Goal: Information Seeking & Learning: Learn about a topic

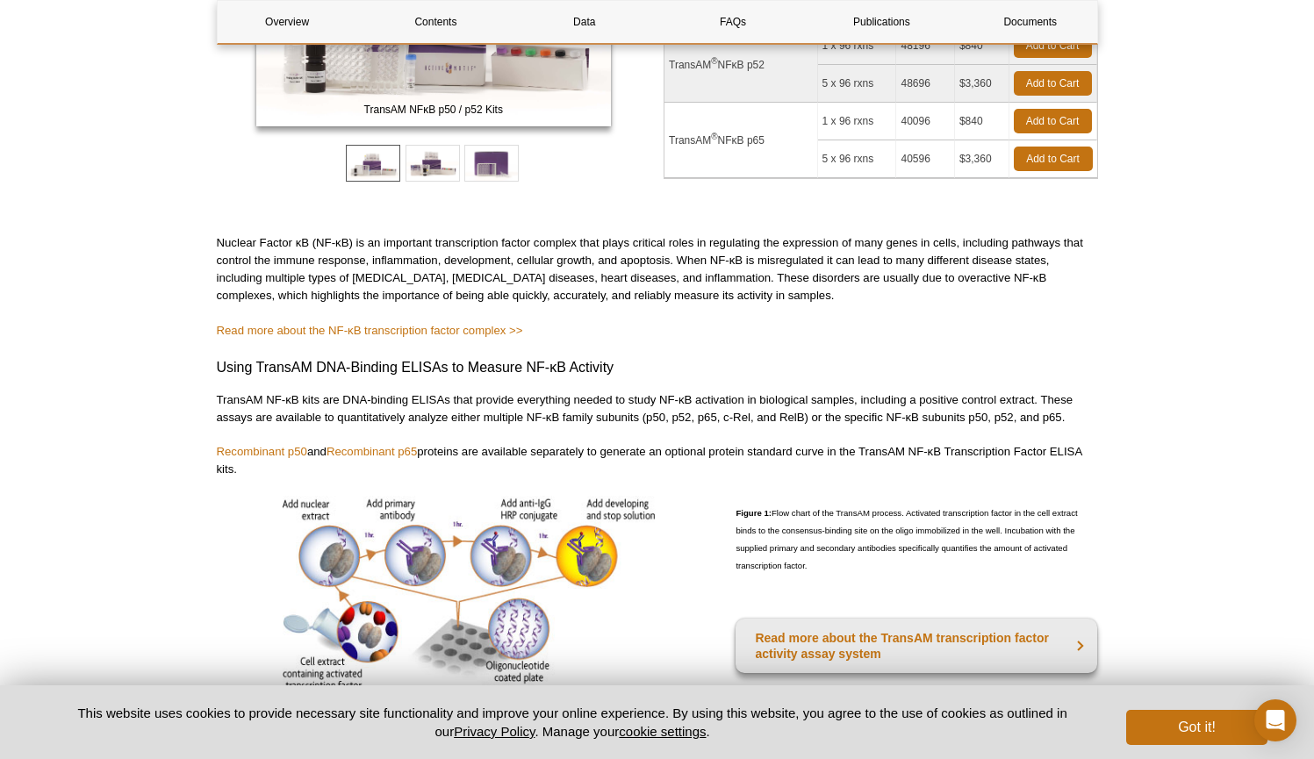
scroll to position [275, 0]
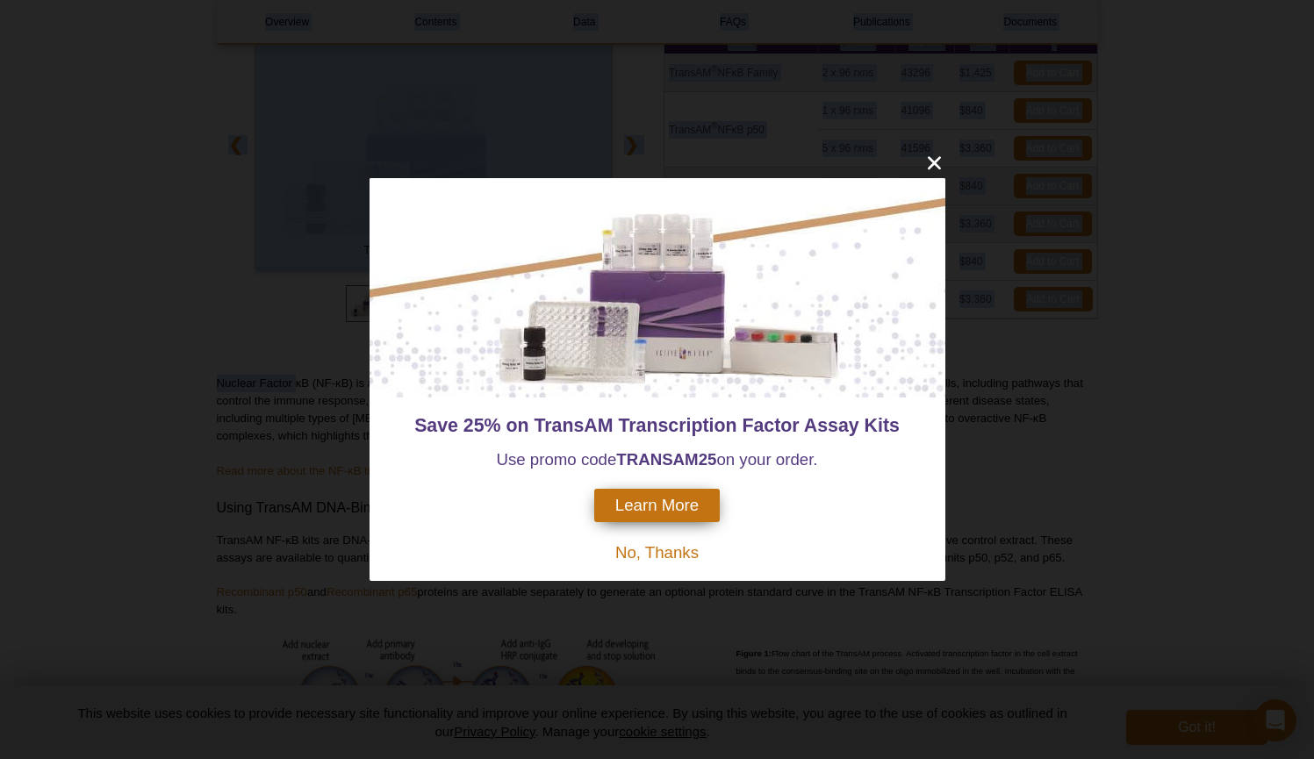
drag, startPoint x: 299, startPoint y: 387, endPoint x: 598, endPoint y: 385, distance: 298.5
click at [931, 163] on icon "close" at bounding box center [935, 163] width 22 height 22
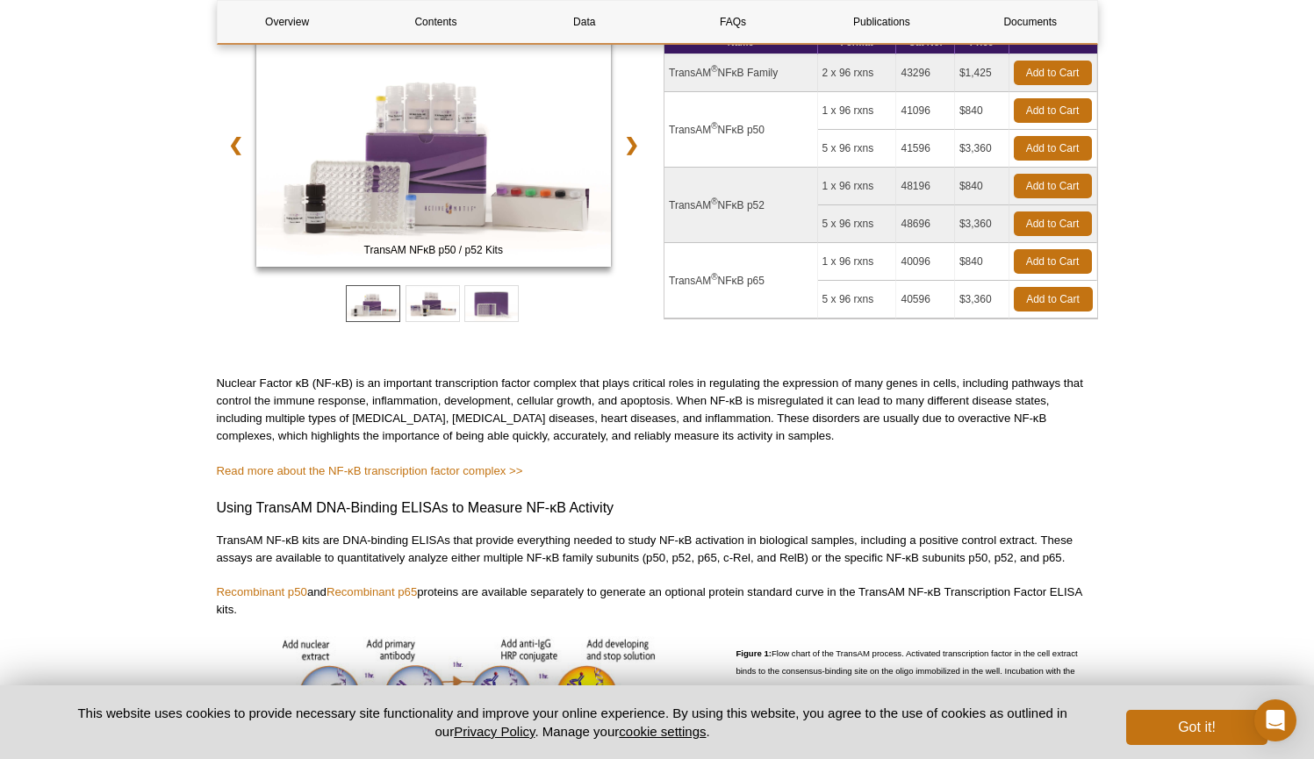
click at [663, 398] on p "Nuclear Factor κB (NF-κB) is an important transcription factor complex that pla…" at bounding box center [657, 410] width 881 height 70
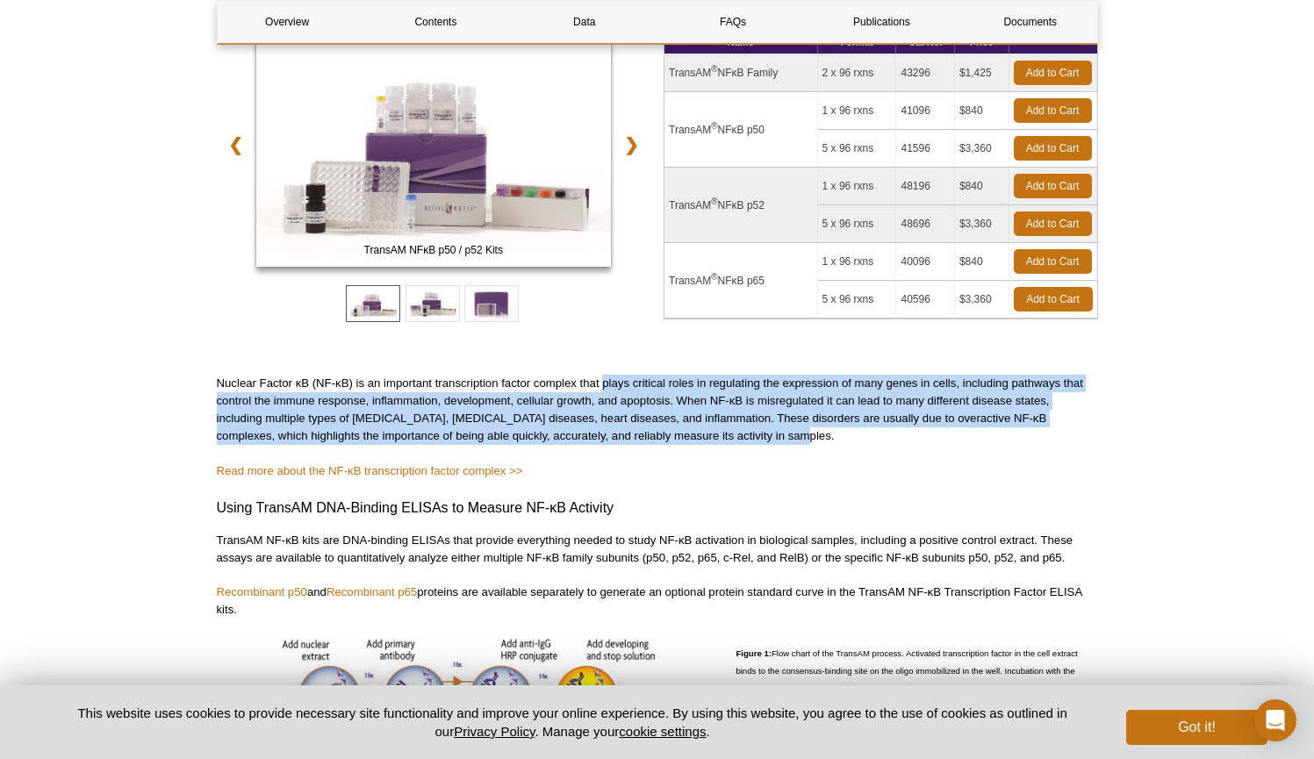
drag, startPoint x: 604, startPoint y: 389, endPoint x: 978, endPoint y: 435, distance: 376.9
click at [978, 435] on p "Nuclear Factor κB (NF-κB) is an important transcription factor complex that pla…" at bounding box center [657, 410] width 881 height 70
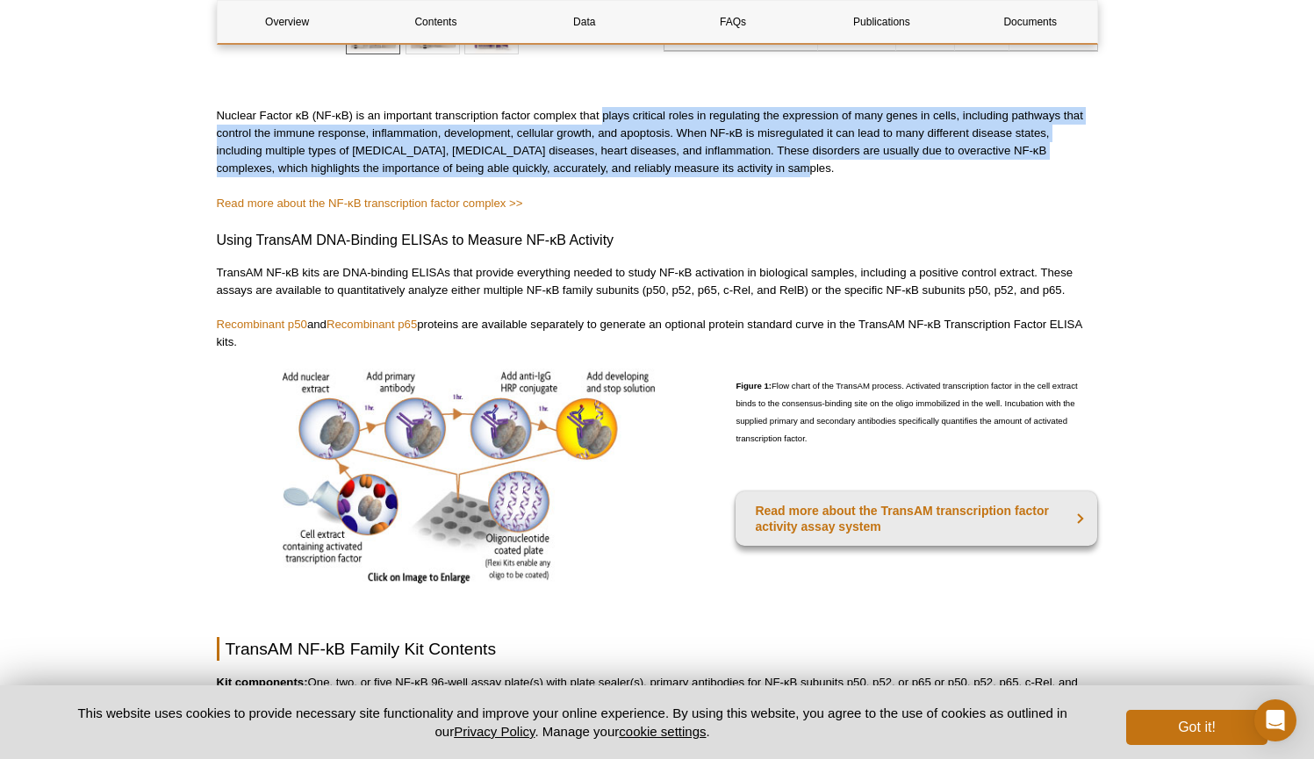
scroll to position [572, 0]
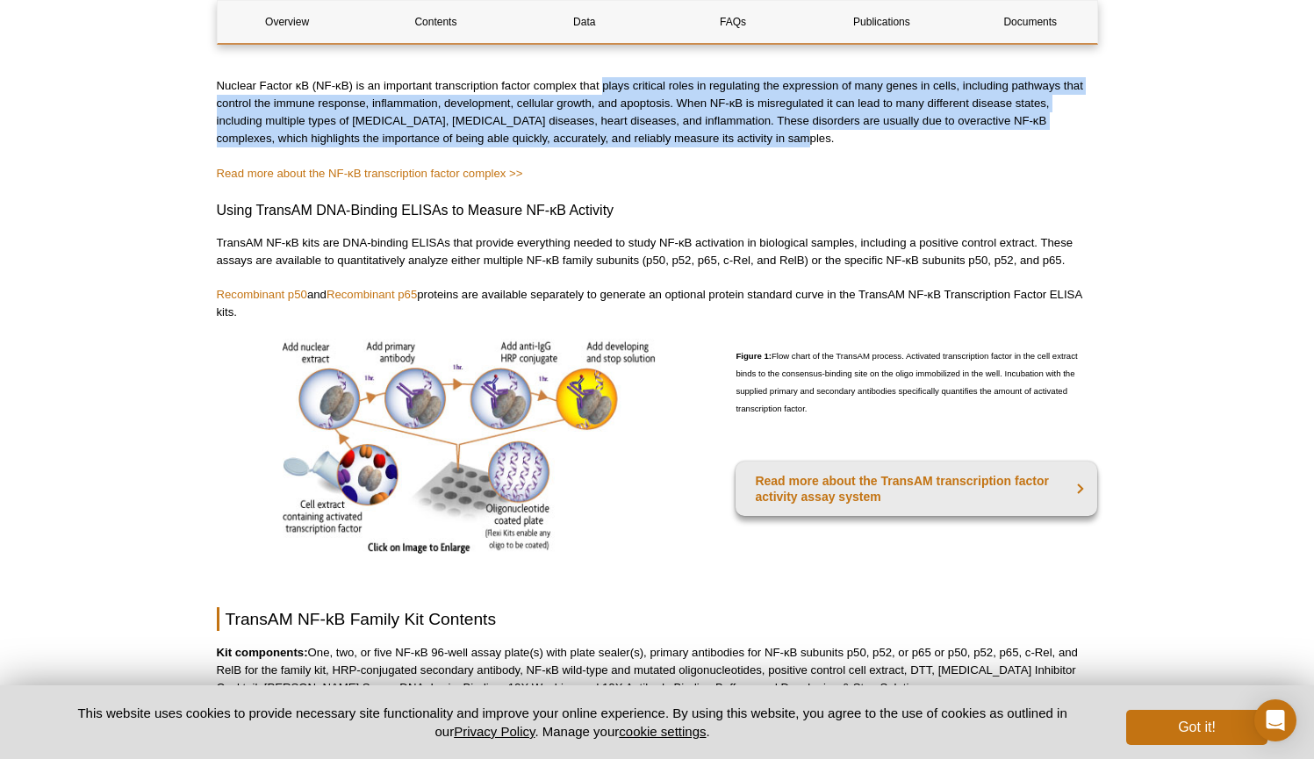
drag, startPoint x: 237, startPoint y: 244, endPoint x: 1070, endPoint y: 260, distance: 833.3
click at [1070, 260] on p "TransAM NF-κB kits are DNA-binding ELISAs that provide everything needed to stu…" at bounding box center [657, 251] width 881 height 35
drag, startPoint x: 773, startPoint y: 356, endPoint x: 959, endPoint y: 407, distance: 193.0
click at [959, 407] on p "Figure 1: Flow chart of the TransAM process. Activated transcription factor in …" at bounding box center [917, 385] width 362 height 92
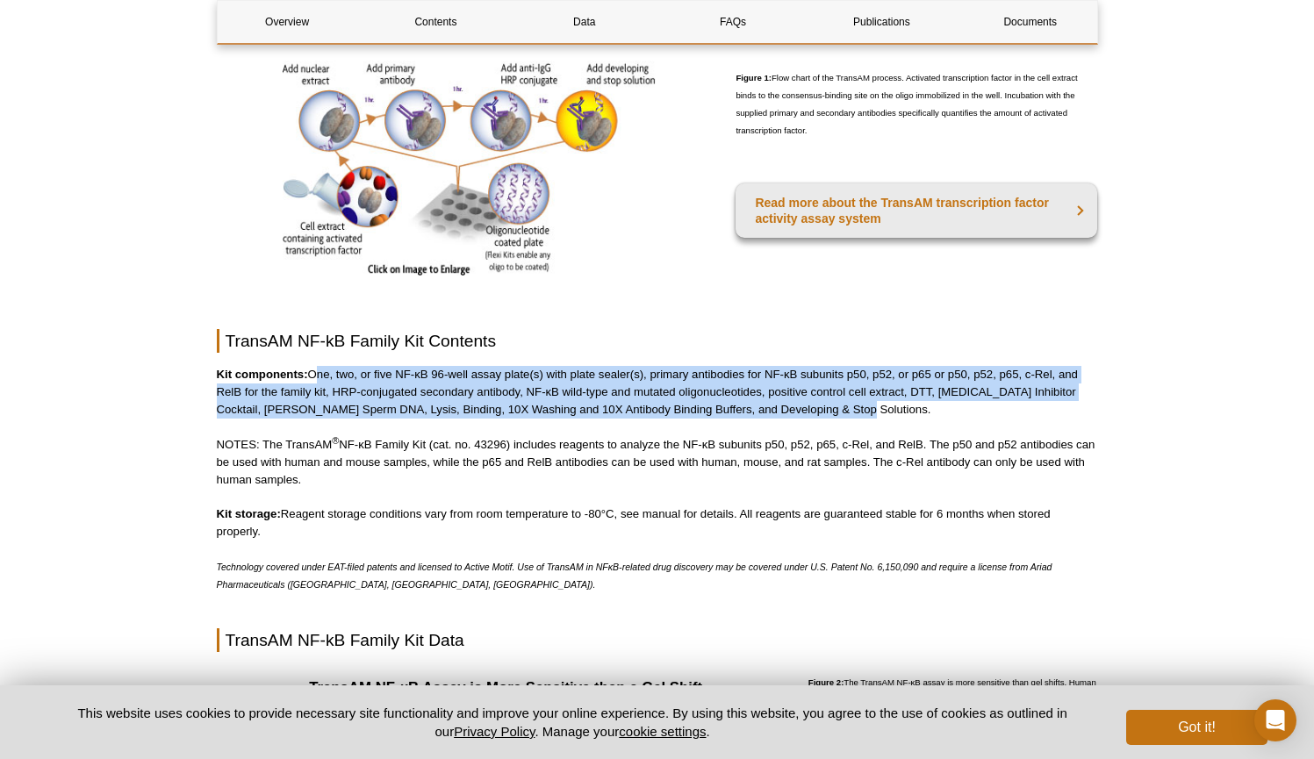
drag, startPoint x: 312, startPoint y: 378, endPoint x: 974, endPoint y: 408, distance: 662.6
click at [974, 408] on p "Kit components: One, two, or five NF-κB 96-well assay plate(s) with plate seale…" at bounding box center [657, 392] width 881 height 53
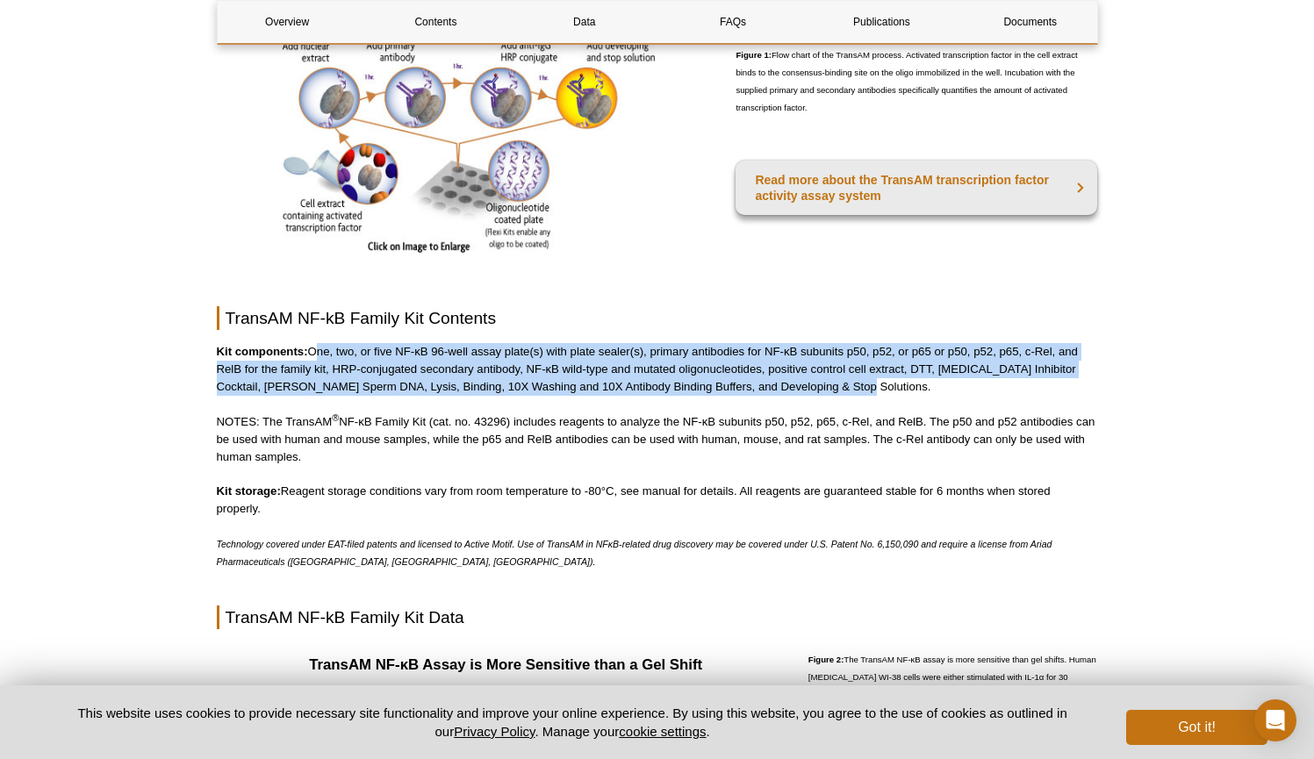
scroll to position [885, 0]
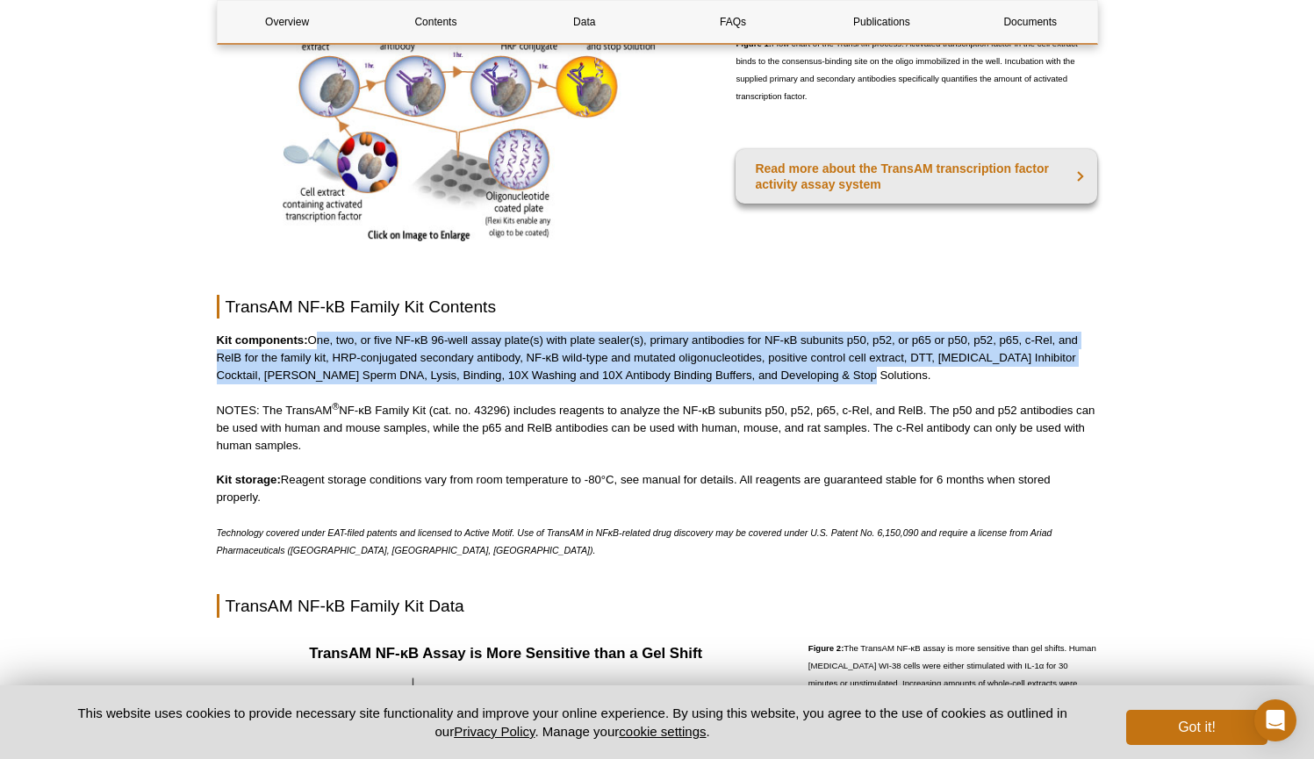
drag, startPoint x: 567, startPoint y: 410, endPoint x: 593, endPoint y: 439, distance: 39.2
click at [593, 439] on p "NOTES: The TransAM ® NF-κB Family Kit (cat. no. 43296) includes reagents to ana…" at bounding box center [657, 428] width 881 height 53
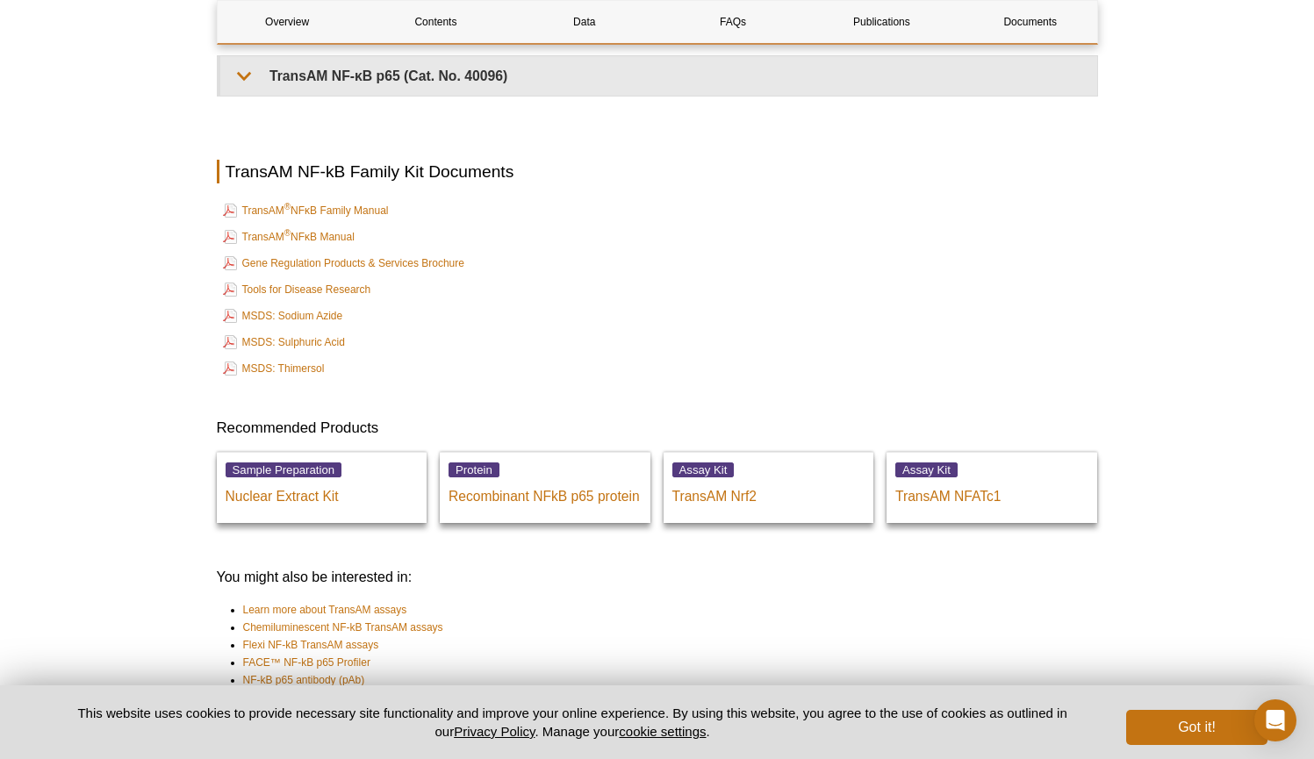
scroll to position [4117, 0]
